Goal: Find specific page/section: Find specific page/section

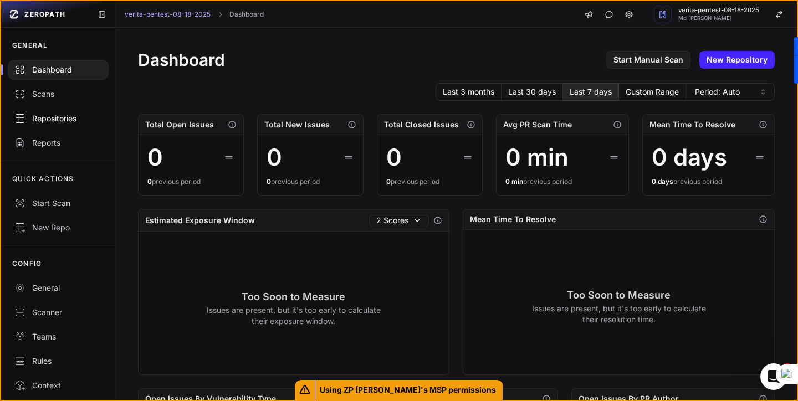
click at [53, 122] on div "Repositories" at bounding box center [58, 118] width 88 height 11
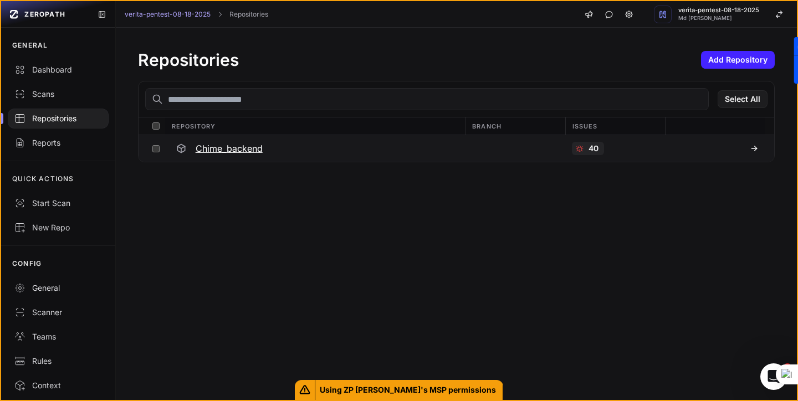
click at [758, 154] on button at bounding box center [715, 148] width 100 height 27
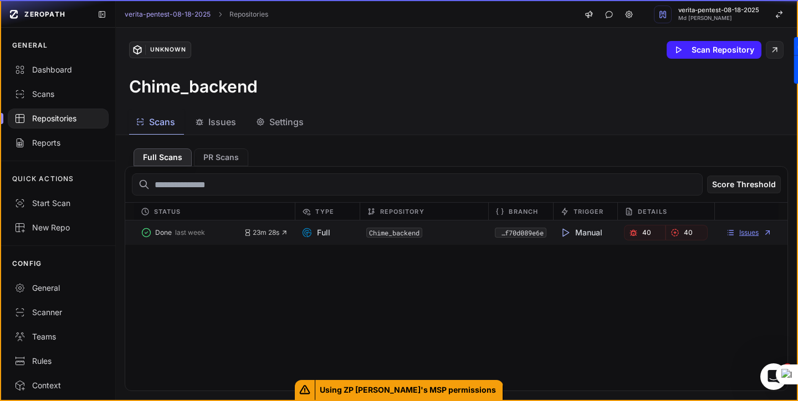
click at [745, 232] on link "Issues" at bounding box center [749, 232] width 46 height 9
